Goal: Navigation & Orientation: Find specific page/section

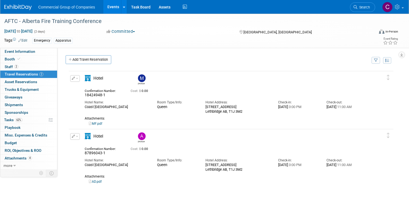
click at [32, 5] on img at bounding box center [17, 7] width 27 height 5
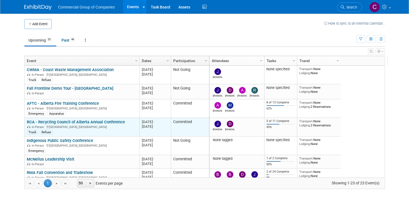
click at [74, 122] on link "RCA - Recycling Council of Alberta Annual Conference" at bounding box center [76, 121] width 98 height 5
